Goal: Book appointment/travel/reservation

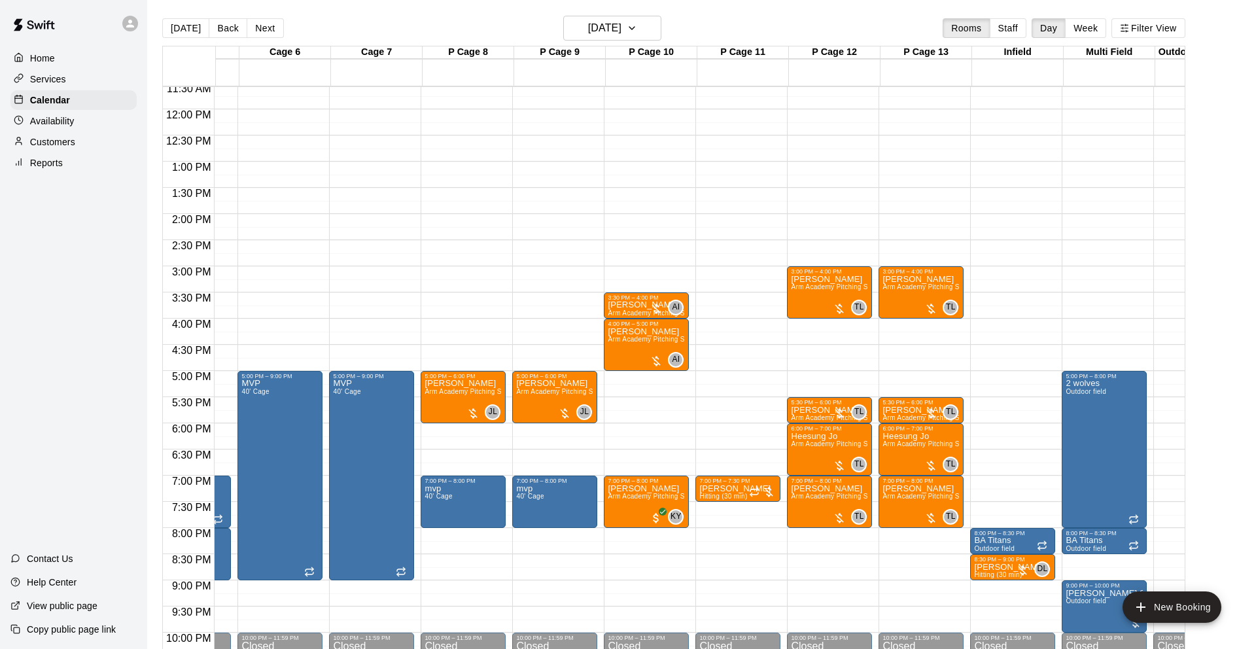
scroll to position [607, 434]
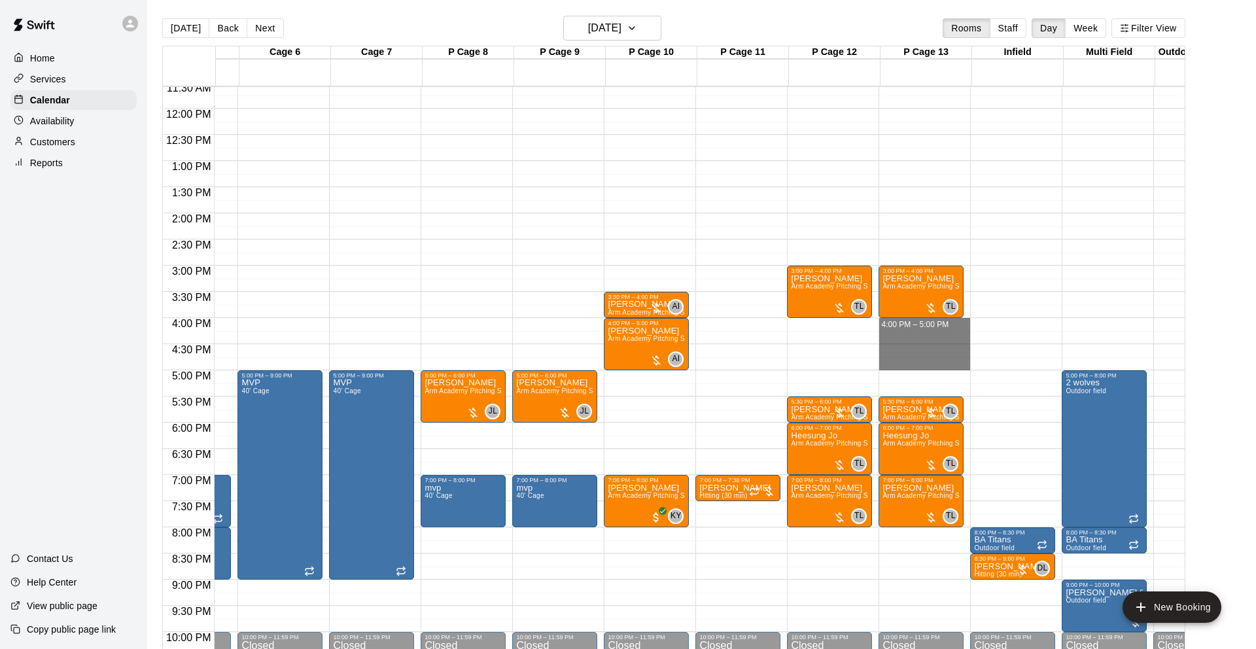
drag, startPoint x: 902, startPoint y: 320, endPoint x: 901, endPoint y: 361, distance: 41.2
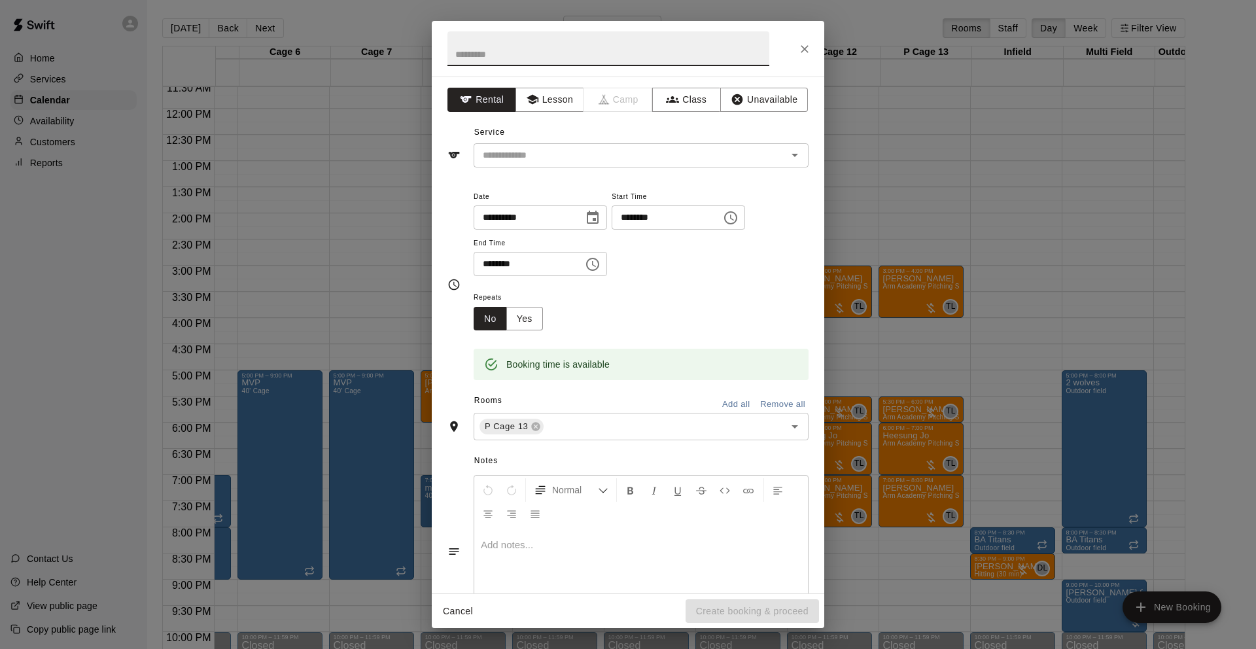
drag, startPoint x: 557, startPoint y: 100, endPoint x: 556, endPoint y: 124, distance: 24.2
click at [557, 100] on button "Lesson" at bounding box center [550, 100] width 69 height 24
click at [554, 143] on div "​" at bounding box center [641, 155] width 335 height 24
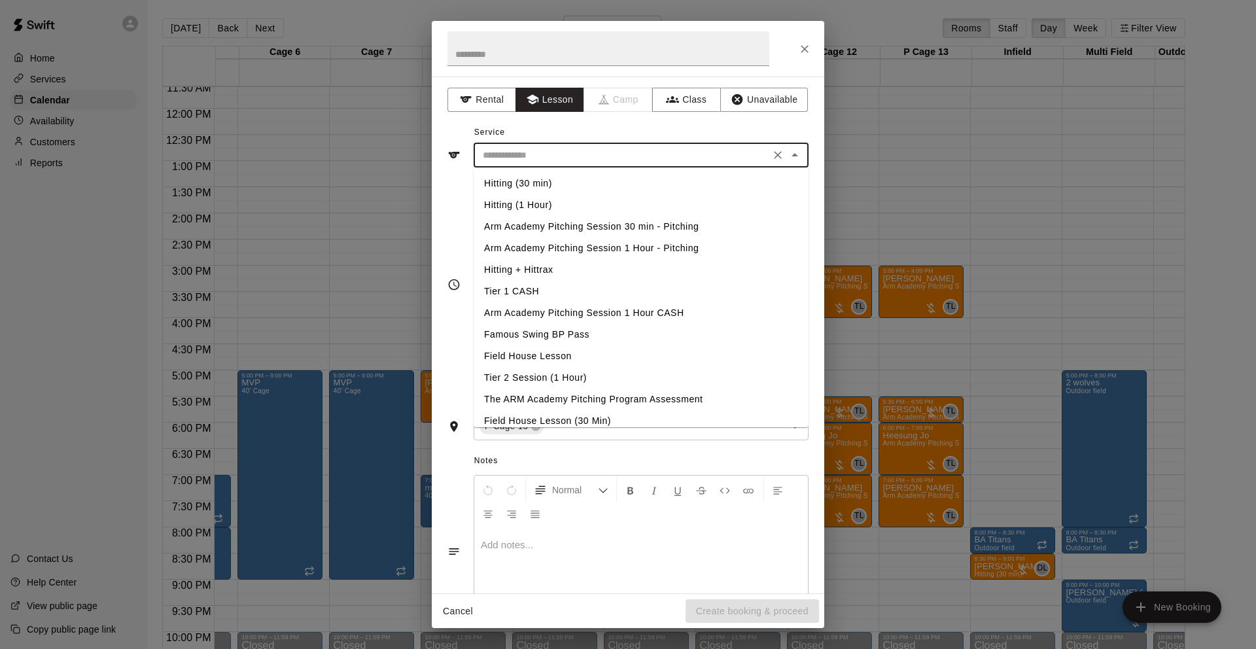
click at [607, 245] on li "Arm Academy Pitching Session 1 Hour - Pitching" at bounding box center [641, 249] width 335 height 22
type input "**********"
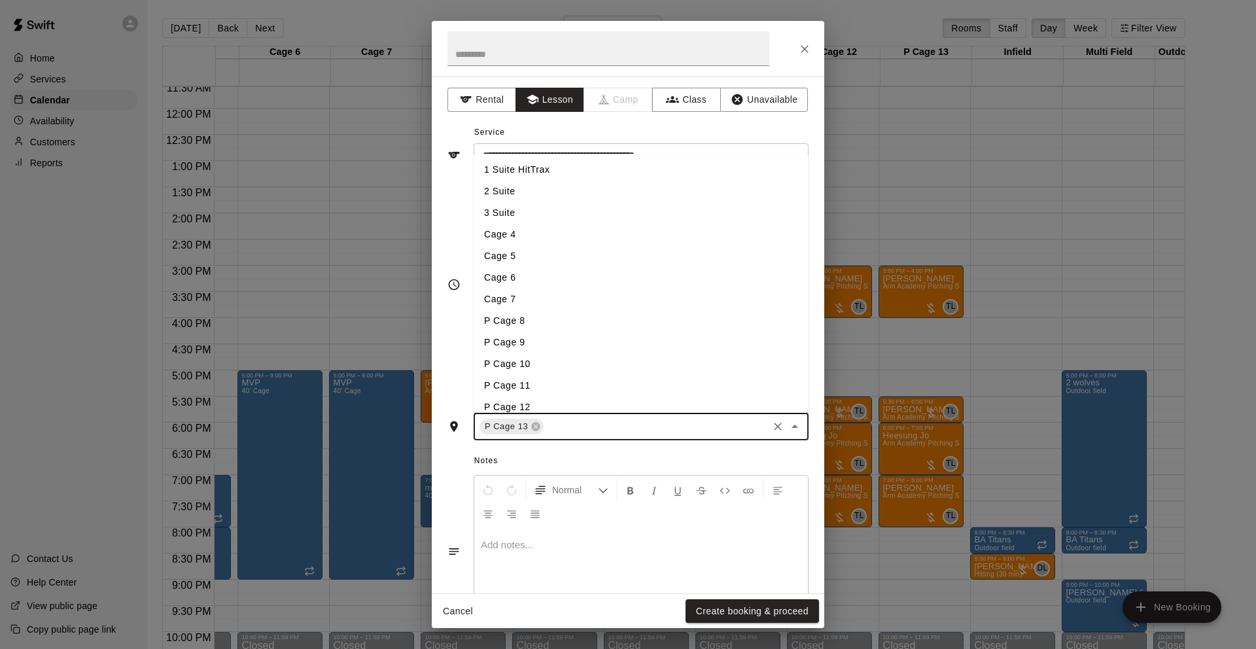
click at [588, 419] on input "text" at bounding box center [656, 427] width 221 height 16
click at [562, 386] on li "P Cage 12" at bounding box center [641, 381] width 335 height 22
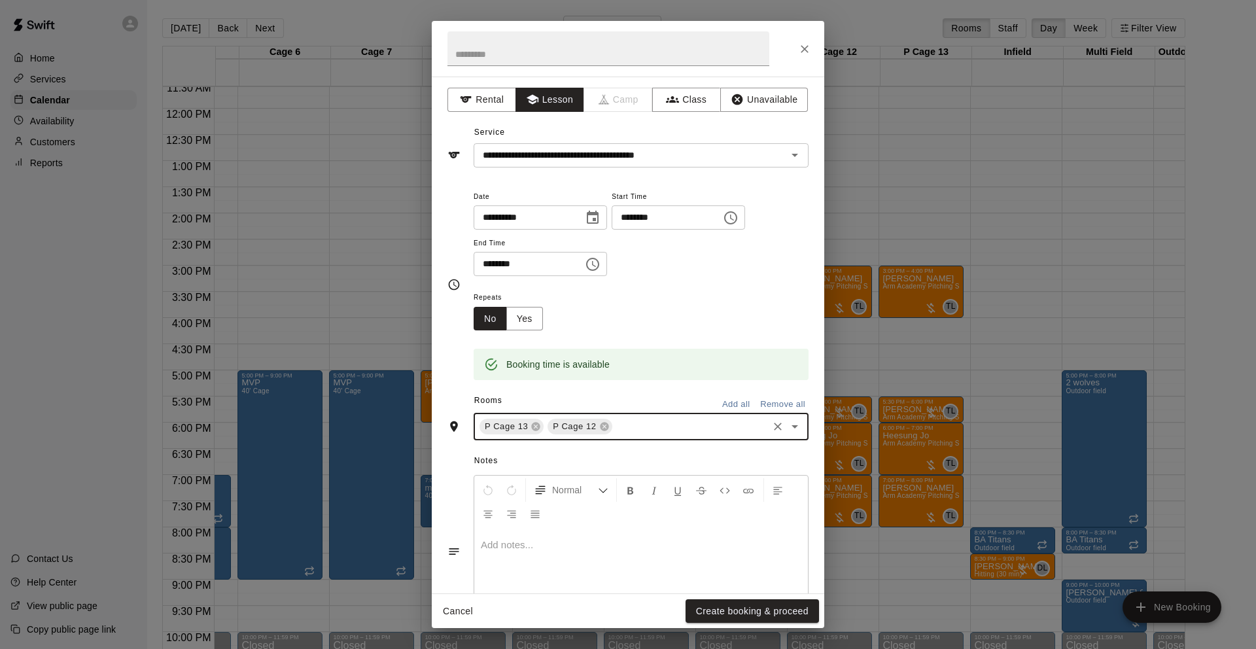
click at [719, 611] on button "Create booking & proceed" at bounding box center [752, 611] width 133 height 24
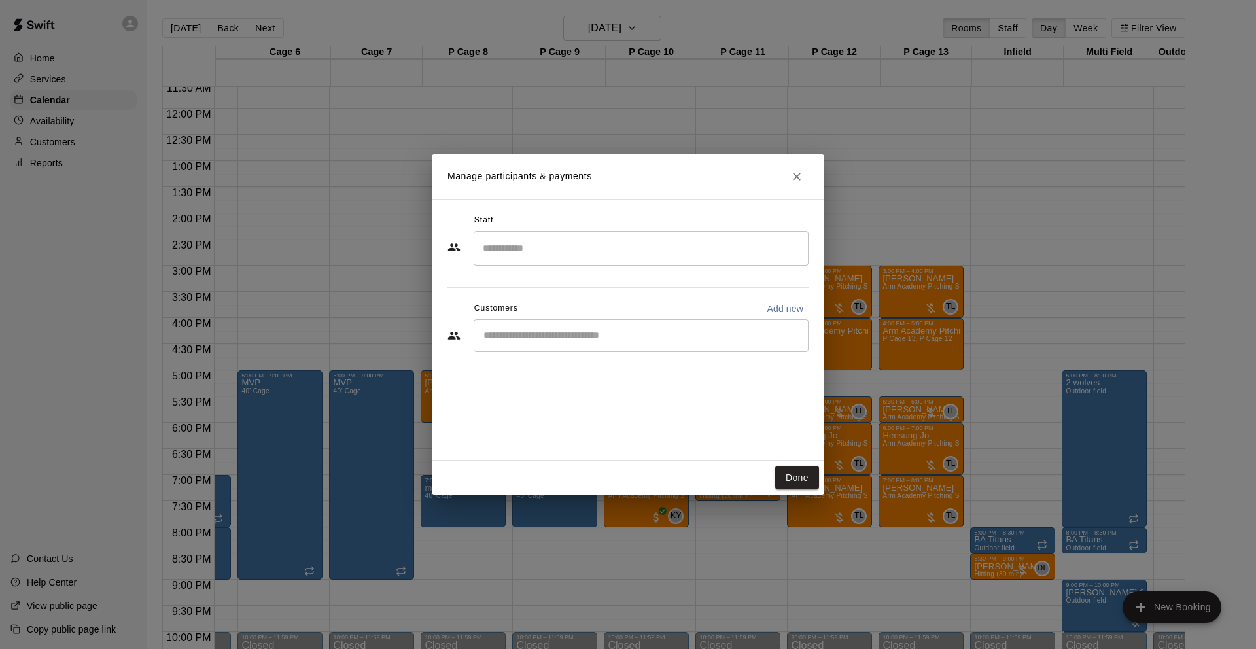
click at [617, 248] on input "Search staff" at bounding box center [641, 248] width 323 height 23
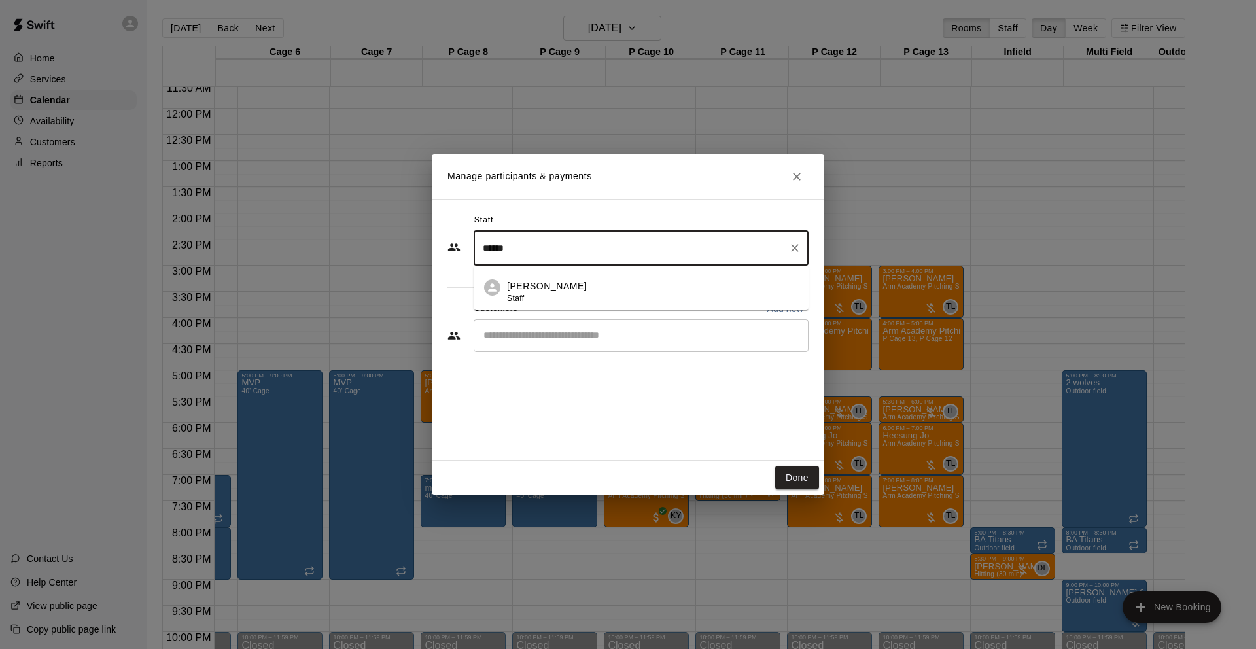
drag, startPoint x: 632, startPoint y: 287, endPoint x: 661, endPoint y: 345, distance: 64.4
click at [632, 287] on div "[PERSON_NAME] Staff" at bounding box center [652, 292] width 291 height 26
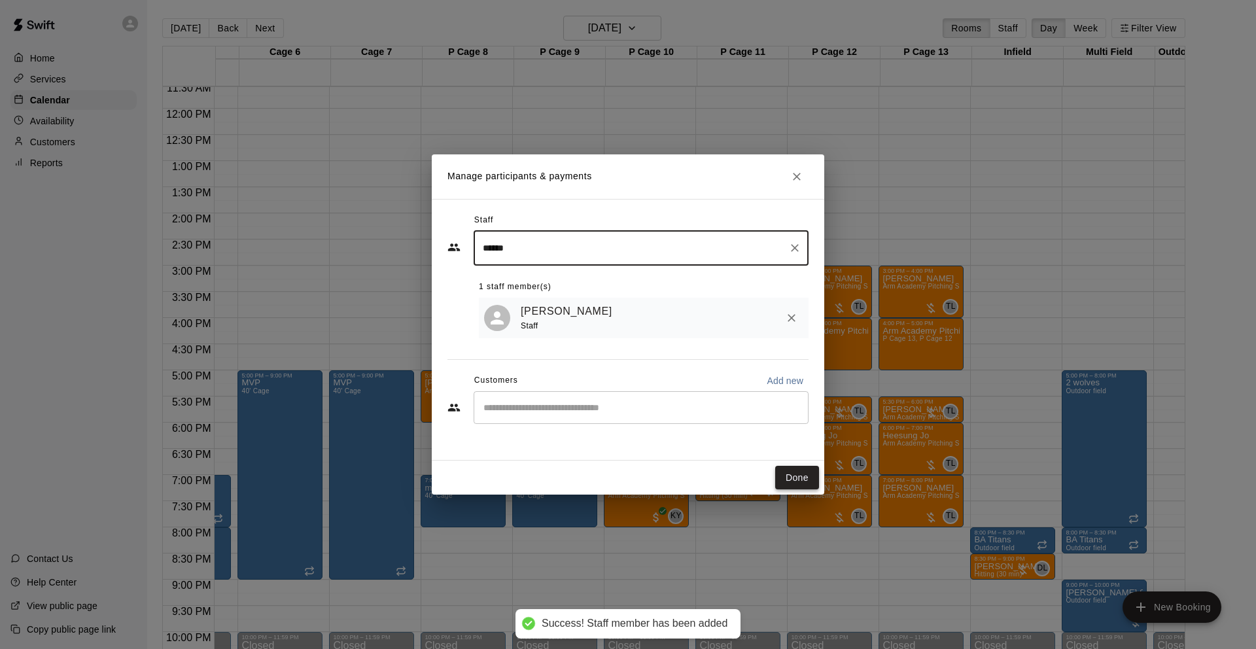
type input "******"
click at [792, 476] on button "Done" at bounding box center [797, 478] width 44 height 24
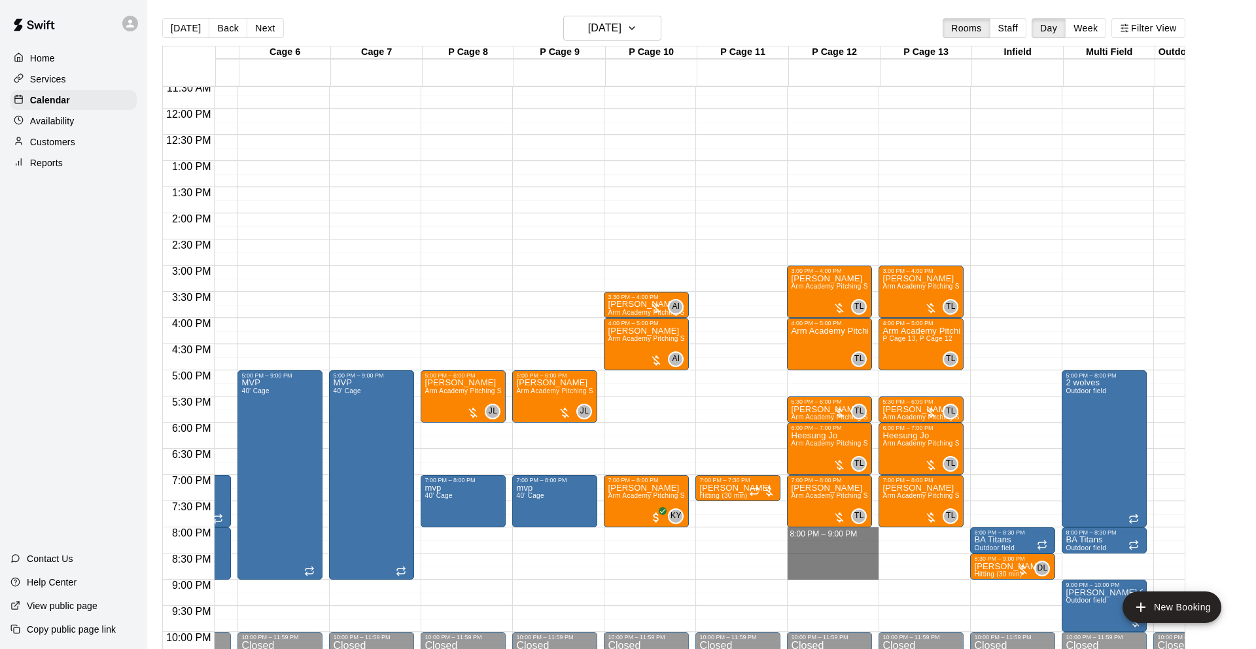
drag, startPoint x: 842, startPoint y: 533, endPoint x: 839, endPoint y: 567, distance: 33.5
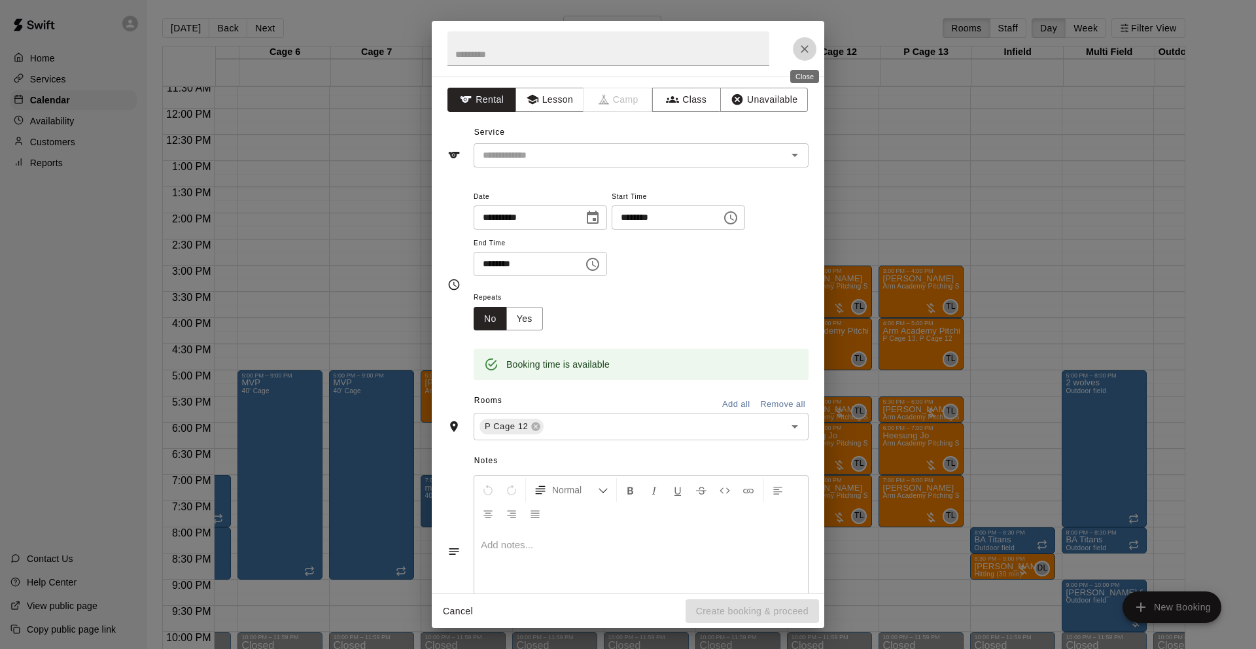
click at [805, 54] on icon "Close" at bounding box center [804, 49] width 13 height 13
